Goal: Find specific page/section: Find specific page/section

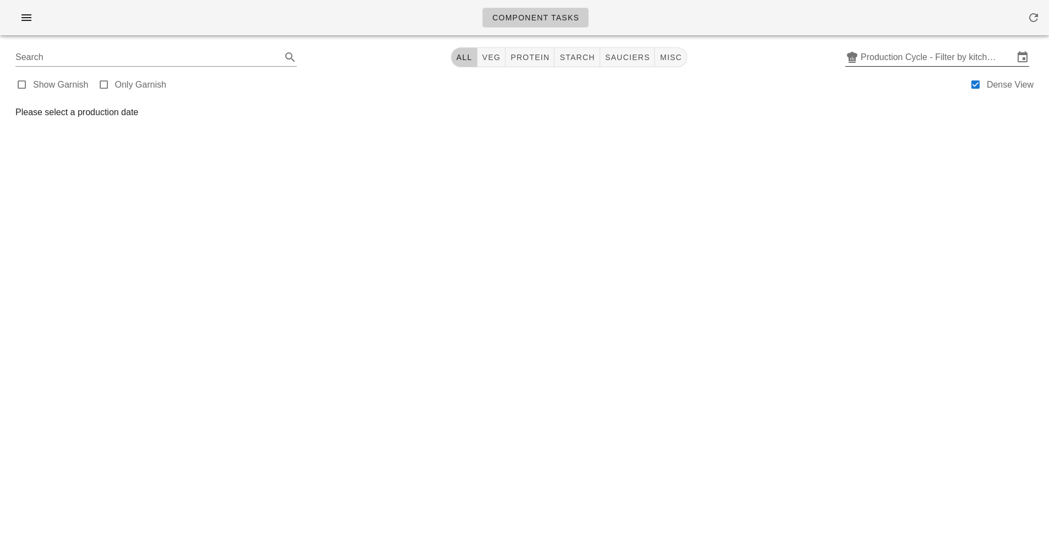
click at [922, 59] on input "Production Cycle - Filter by kitchen production schedules" at bounding box center [937, 57] width 153 height 18
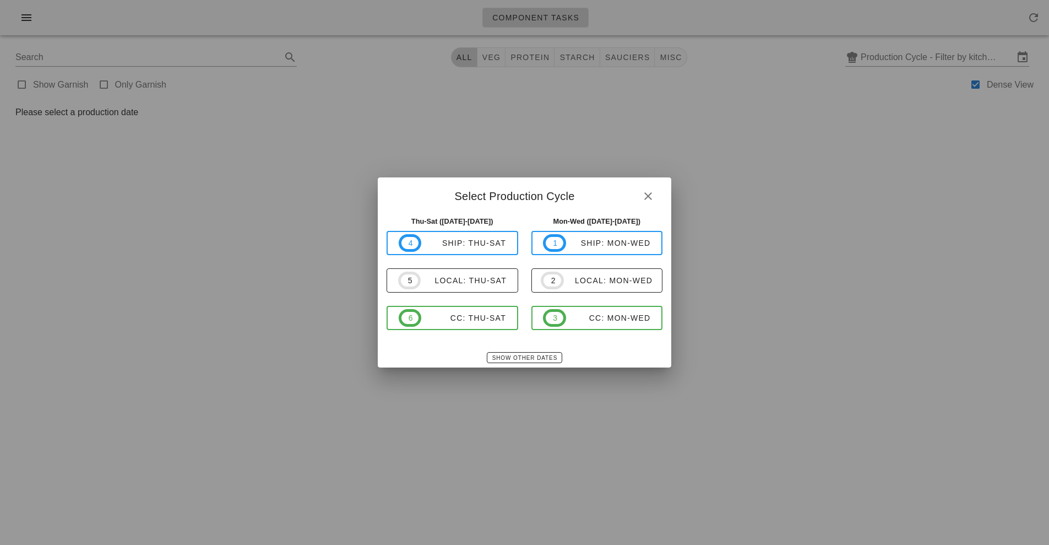
click at [758, 145] on div at bounding box center [524, 272] width 1049 height 545
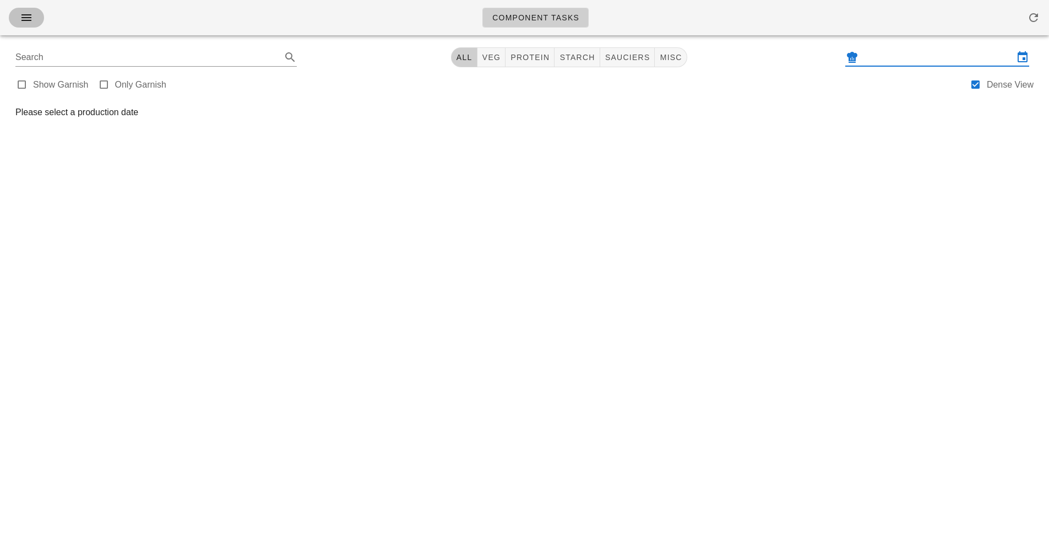
click at [23, 15] on icon "button" at bounding box center [26, 17] width 13 height 13
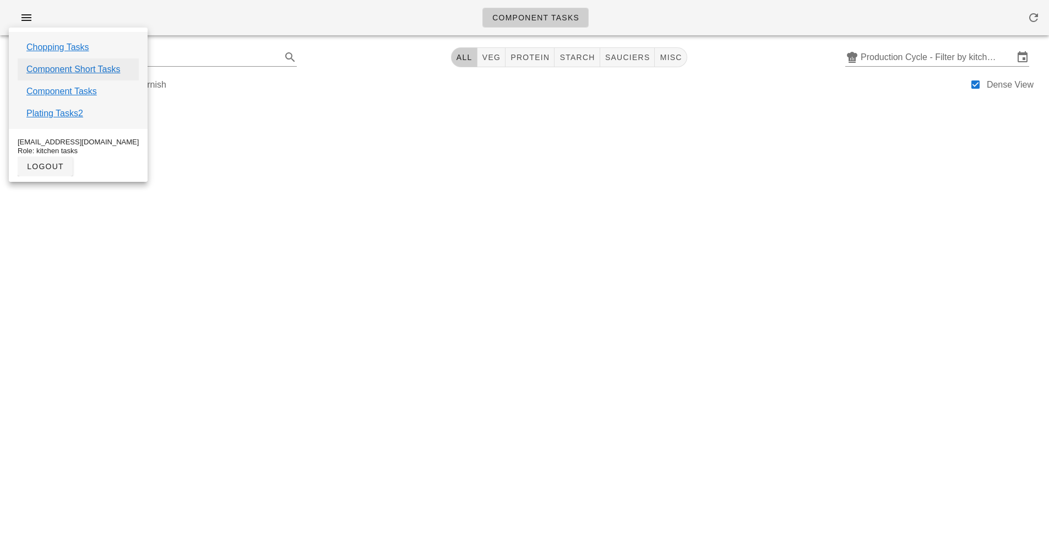
click at [88, 73] on link "Component Short Tasks" at bounding box center [73, 69] width 94 height 13
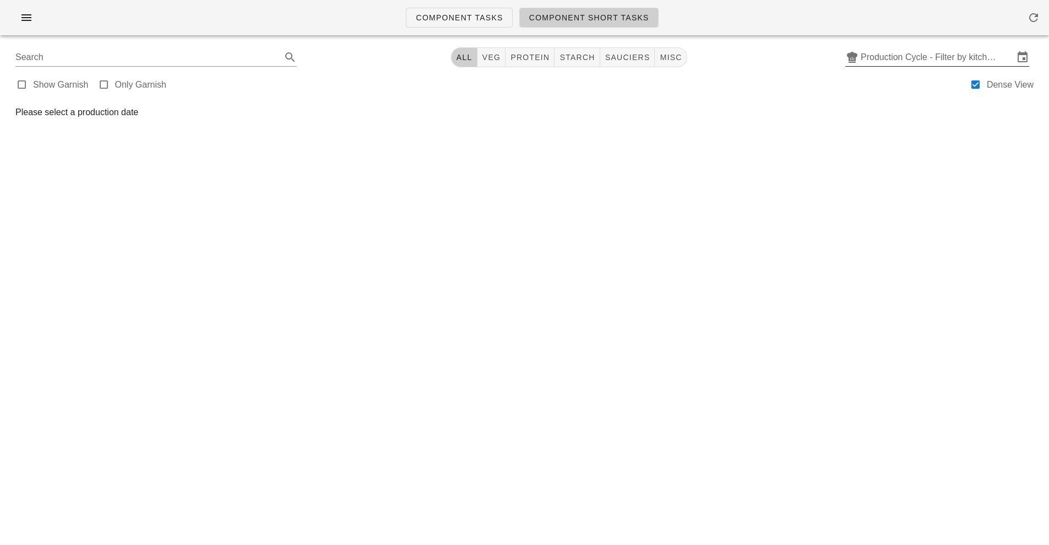
click at [910, 66] on input "Production Cycle - Filter by kitchen production schedules" at bounding box center [937, 57] width 153 height 18
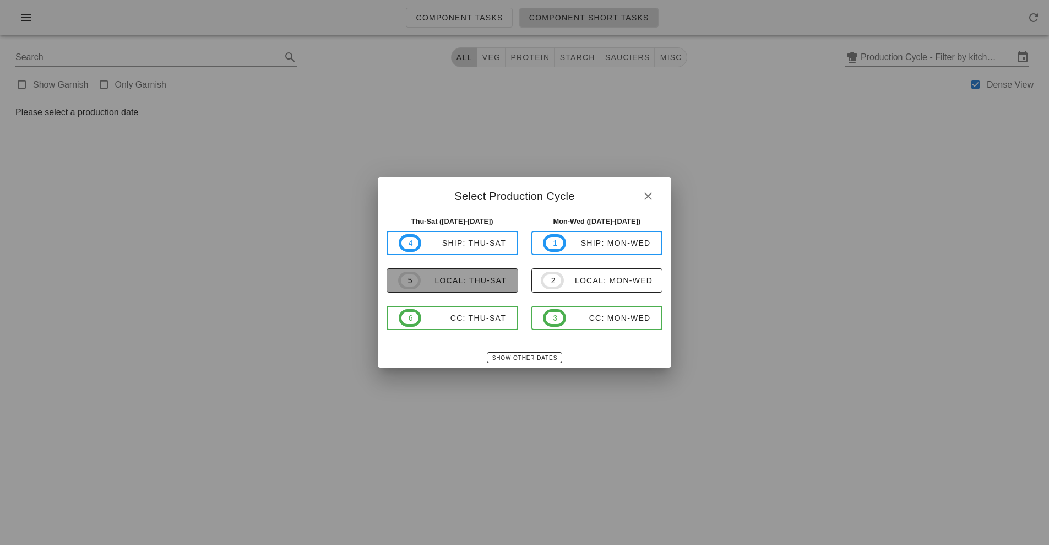
click at [489, 276] on div "local: Thu-Sat" at bounding box center [464, 280] width 86 height 9
type input "local: Thu-Sat ([DATE]-[DATE])"
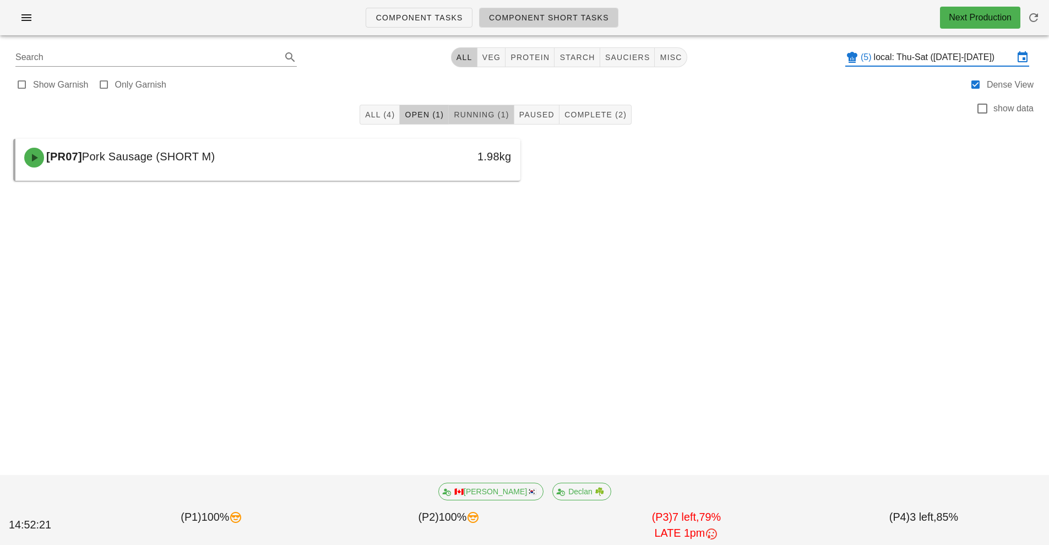
click at [490, 115] on span "Running (1)" at bounding box center [481, 114] width 56 height 9
click at [416, 113] on span "Open (1)" at bounding box center [424, 114] width 40 height 9
